Goal: Communication & Community: Answer question/provide support

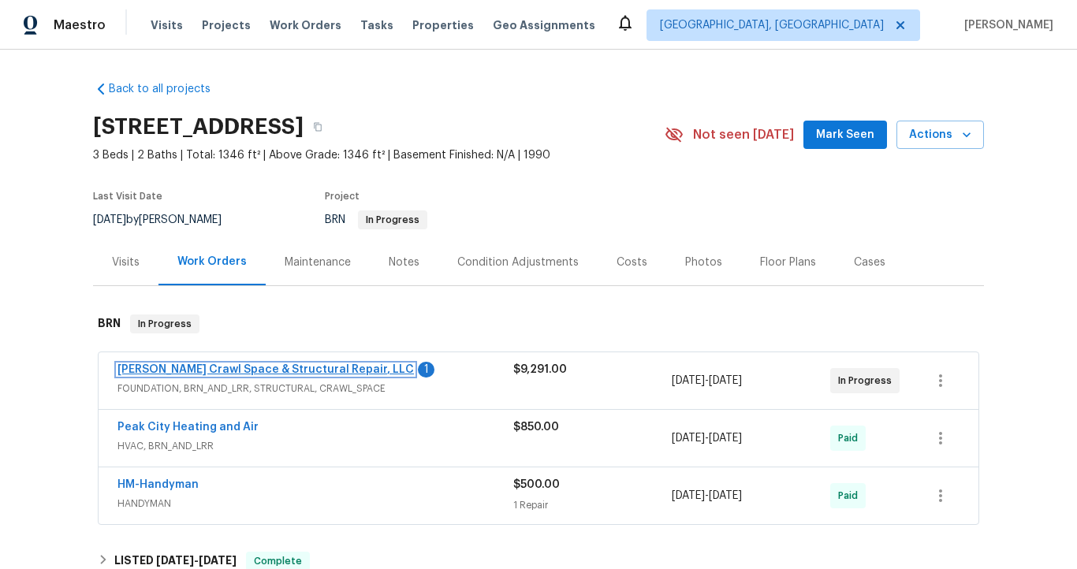
click at [289, 370] on link "[PERSON_NAME] Crawl Space & Structural Repair, LLC" at bounding box center [265, 369] width 296 height 11
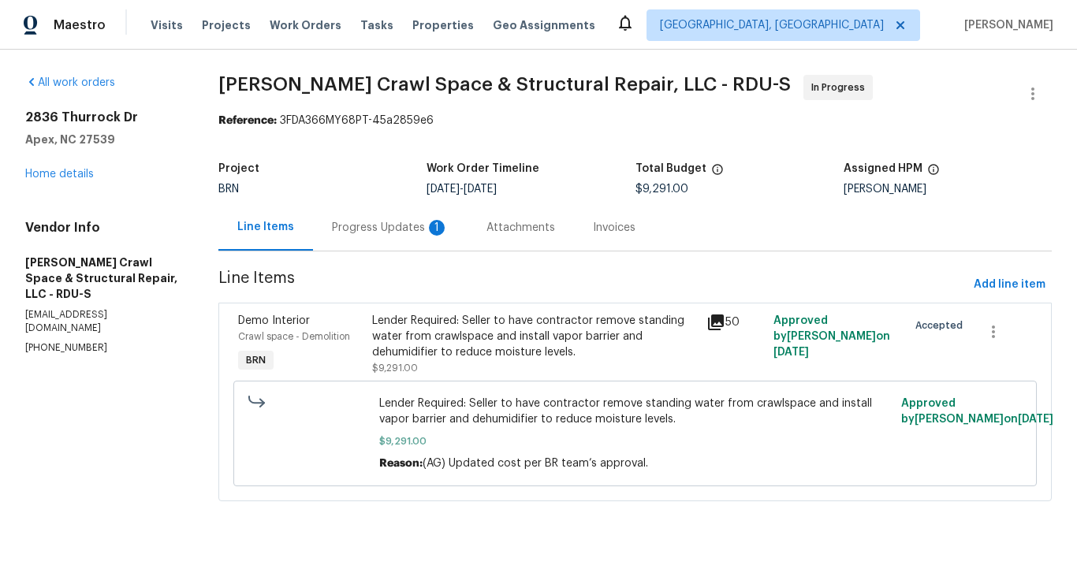
click at [429, 231] on div "1" at bounding box center [437, 228] width 16 height 16
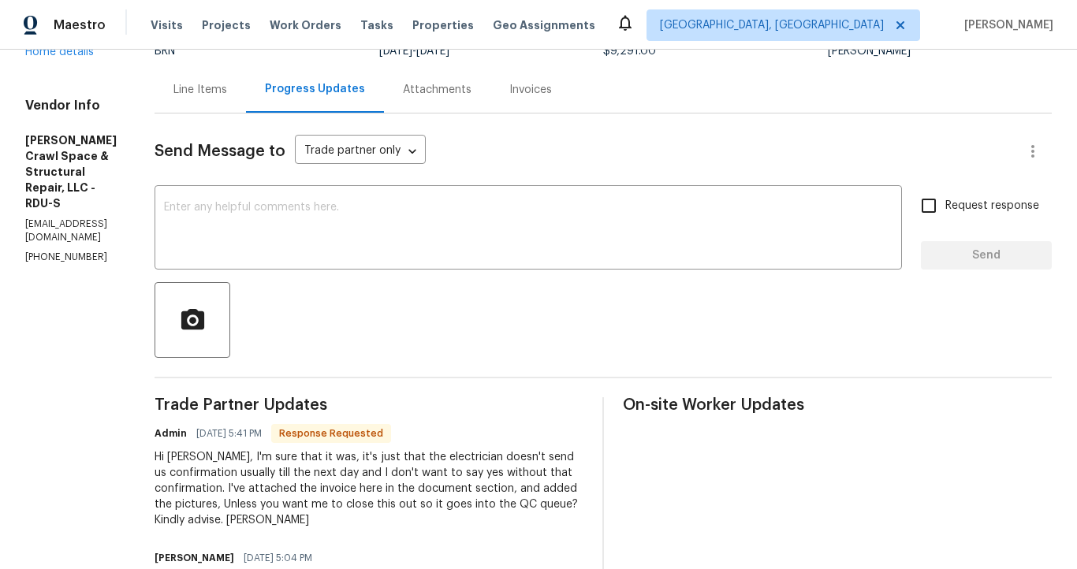
scroll to position [38, 0]
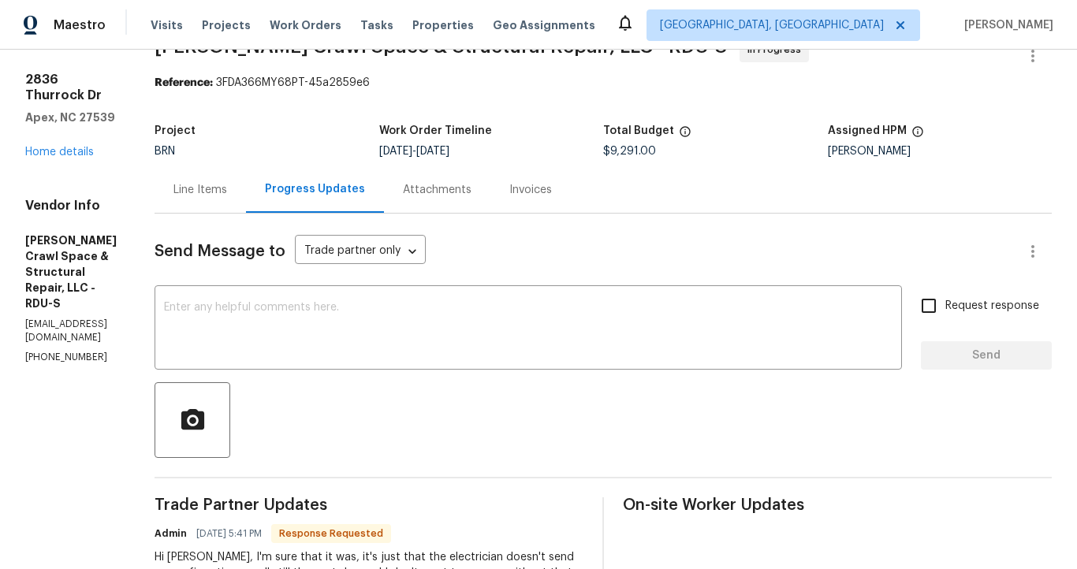
click at [552, 195] on div "Invoices" at bounding box center [530, 190] width 43 height 16
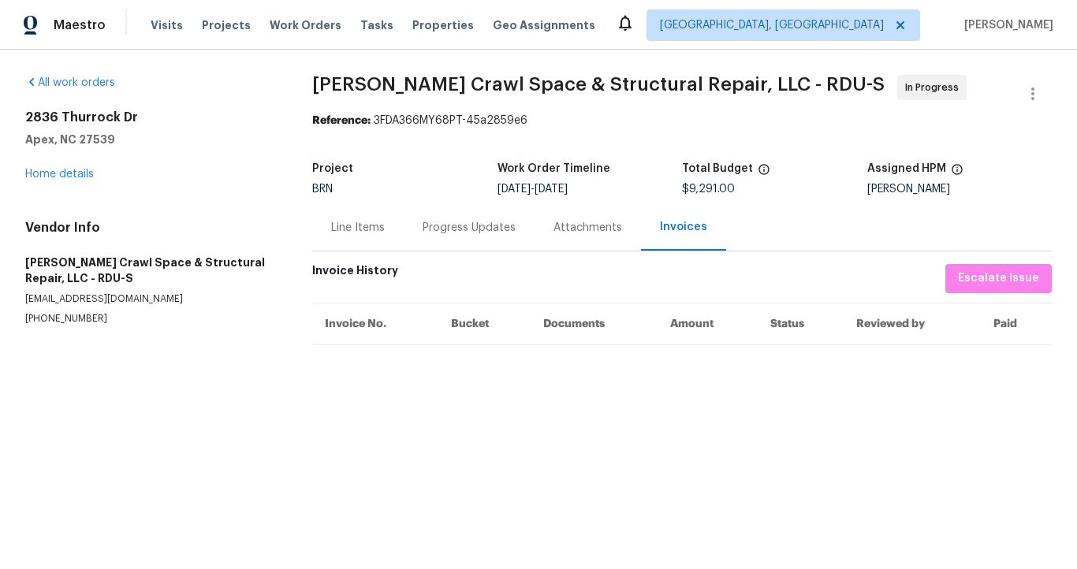
click at [347, 225] on div "Line Items" at bounding box center [358, 228] width 54 height 16
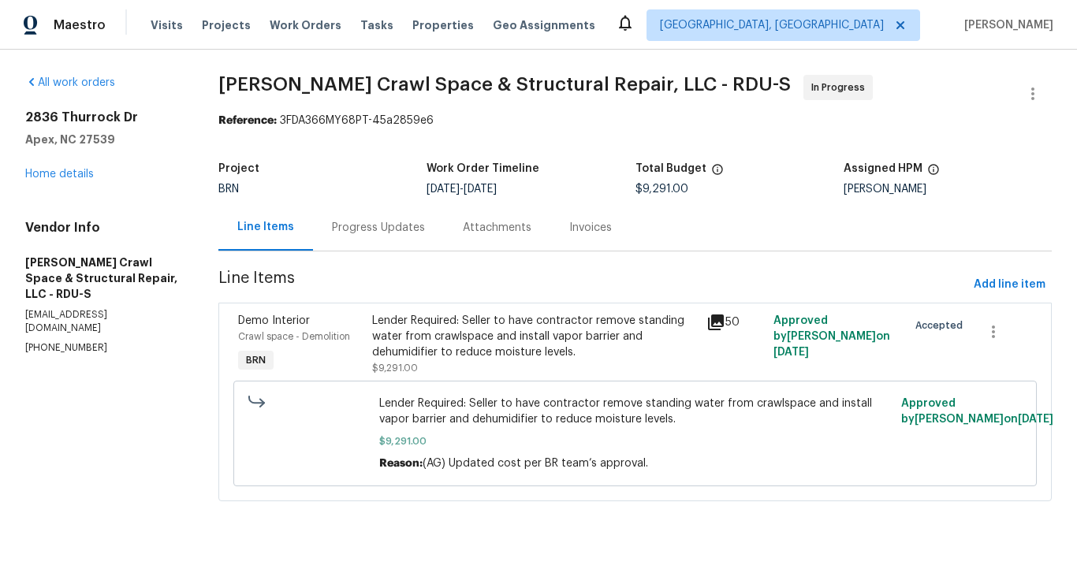
click at [396, 235] on div "Progress Updates" at bounding box center [378, 228] width 93 height 16
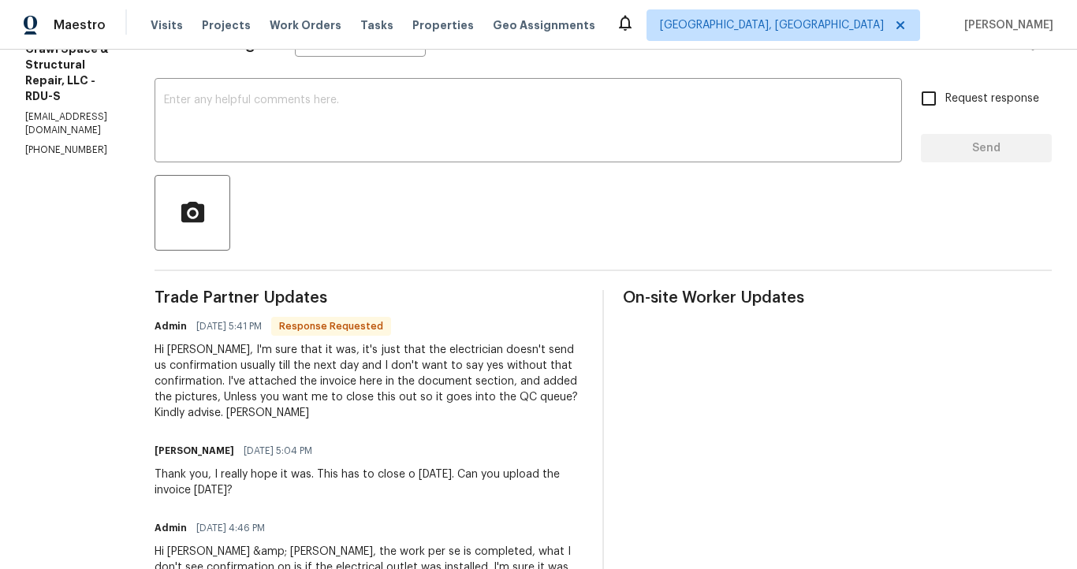
scroll to position [172, 0]
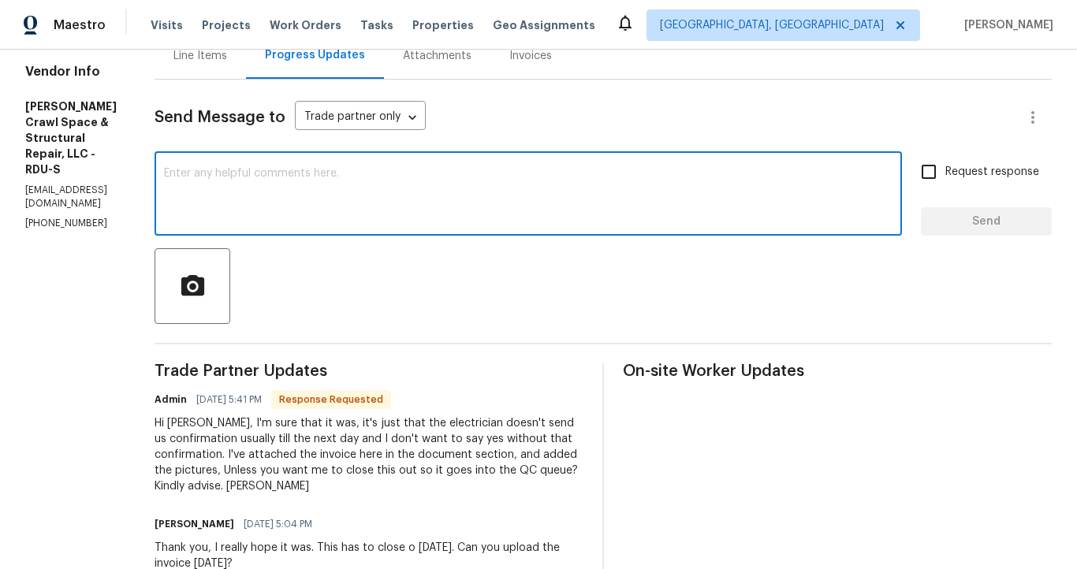
click at [404, 196] on textarea at bounding box center [528, 195] width 728 height 55
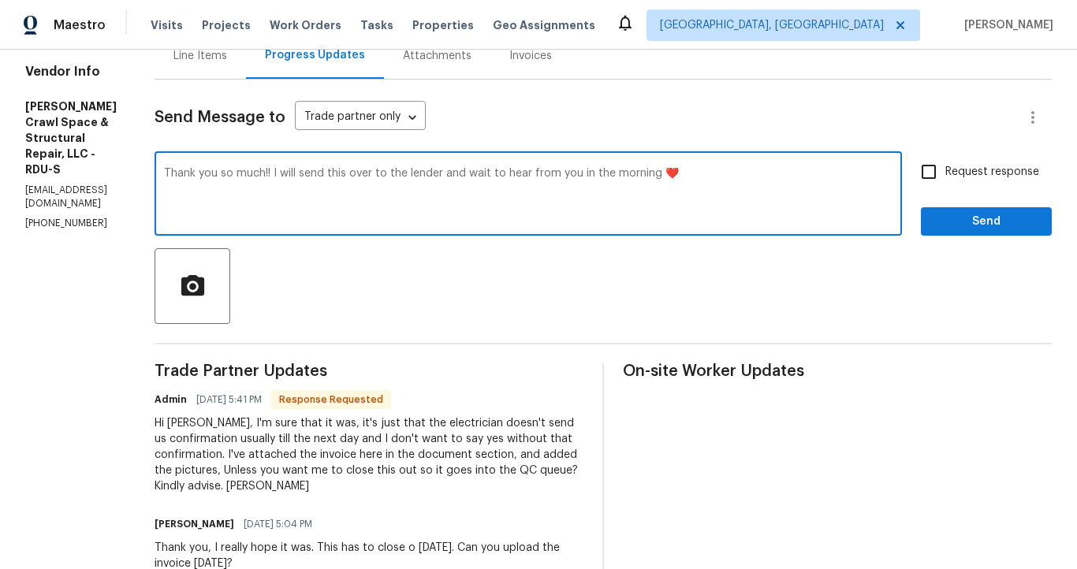
type textarea "Thank you so much!! I will send this over to the lender and wait to hear from y…"
click at [967, 226] on span "Send" at bounding box center [986, 222] width 106 height 20
